Goal: Find specific page/section: Find specific page/section

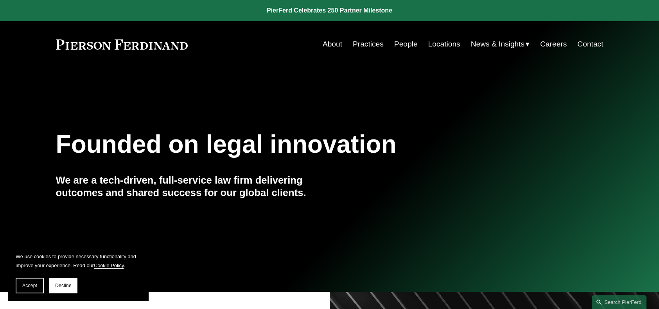
drag, startPoint x: 443, startPoint y: 57, endPoint x: 437, endPoint y: 59, distance: 6.5
click at [440, 58] on div "Skip to Content About Practices People Locations" at bounding box center [329, 44] width 659 height 46
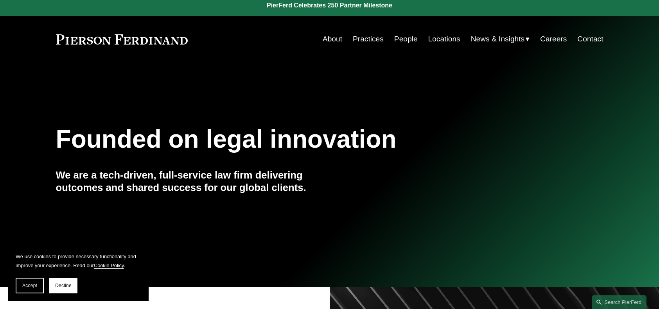
scroll to position [7, 0]
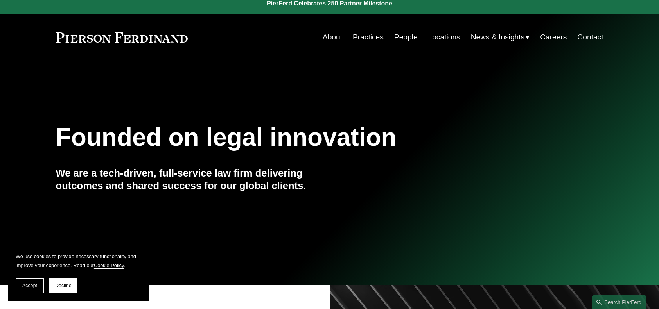
click at [444, 38] on link "Locations" at bounding box center [444, 37] width 32 height 15
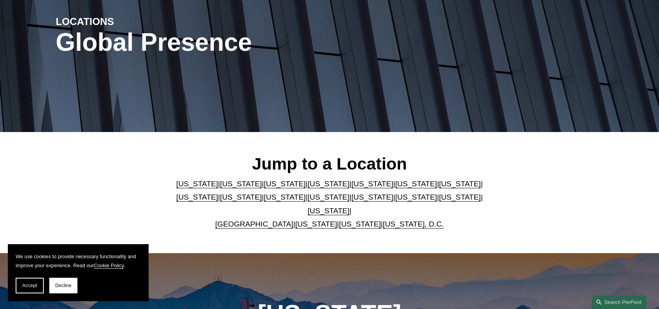
scroll to position [100, 0]
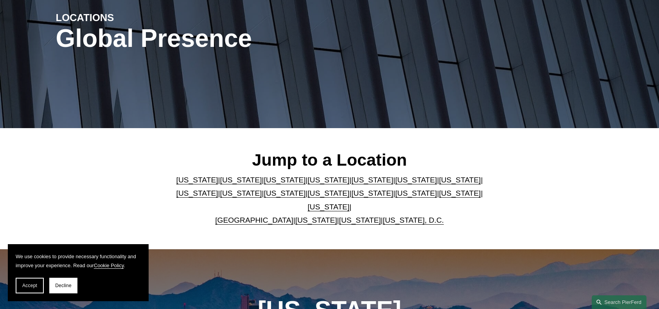
click at [395, 184] on link "[US_STATE]" at bounding box center [416, 180] width 42 height 8
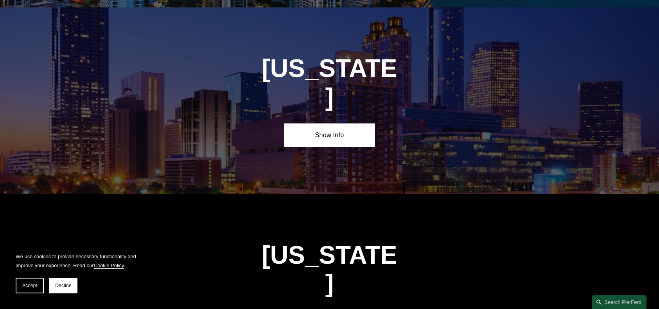
scroll to position [1166, 0]
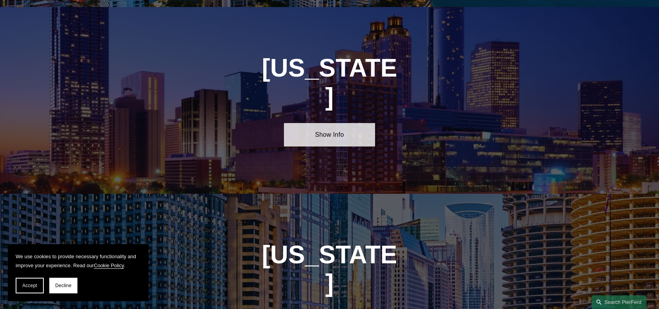
click at [331, 123] on link "Show Info" at bounding box center [329, 134] width 91 height 23
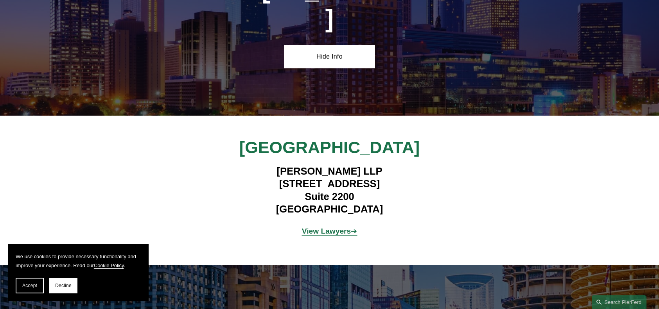
scroll to position [1252, 0]
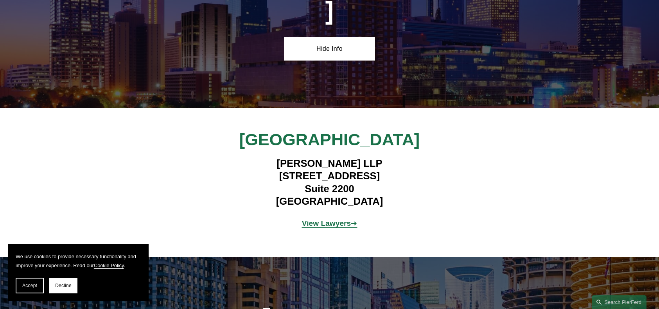
click at [347, 219] on strong "View Lawyers" at bounding box center [326, 223] width 49 height 8
